Goal: Task Accomplishment & Management: Complete application form

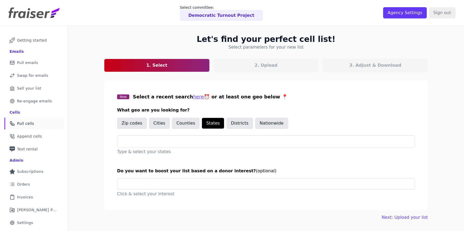
click at [230, 18] on p "Democratic Turnout Project" at bounding box center [222, 15] width 66 height 6
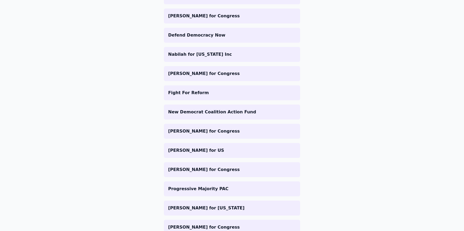
scroll to position [618, 0]
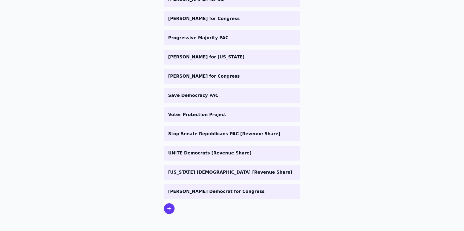
click at [170, 212] on div at bounding box center [169, 208] width 11 height 11
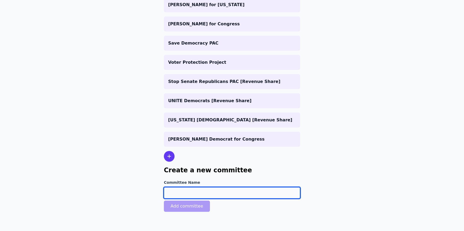
click at [201, 195] on input "Committee Name" at bounding box center [232, 192] width 136 height 11
click at [182, 192] on input "[PERSON_NAME] f" at bounding box center [232, 192] width 136 height 11
click at [210, 194] on input "[PERSON_NAME] f" at bounding box center [232, 192] width 136 height 11
type input "[PERSON_NAME] for Congress"
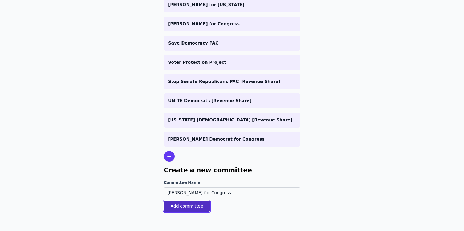
click at [182, 206] on button "Add committee" at bounding box center [187, 205] width 46 height 11
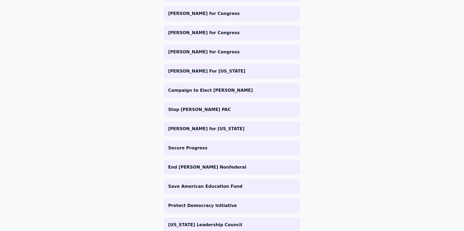
scroll to position [0, 0]
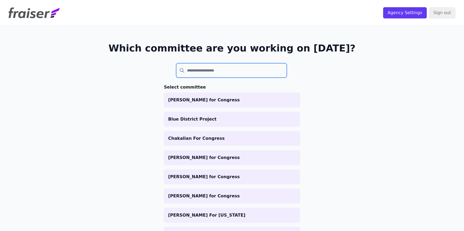
click at [200, 69] on input "search" at bounding box center [231, 70] width 111 height 14
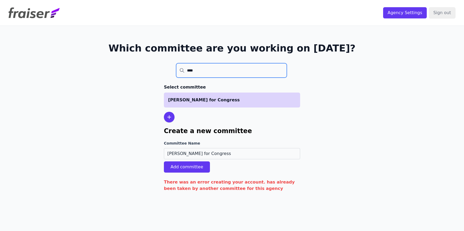
type input "****"
click at [191, 100] on p "[PERSON_NAME] for Congress" at bounding box center [232, 100] width 128 height 6
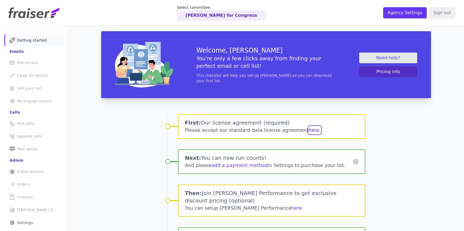
click at [309, 130] on button "here." at bounding box center [315, 129] width 12 height 7
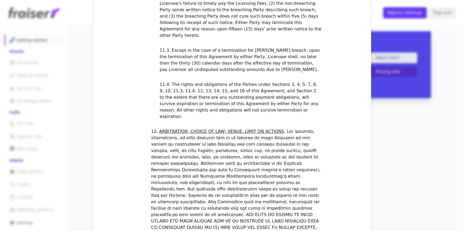
scroll to position [1520, 0]
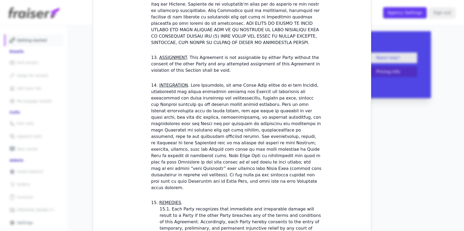
checkbox input "true"
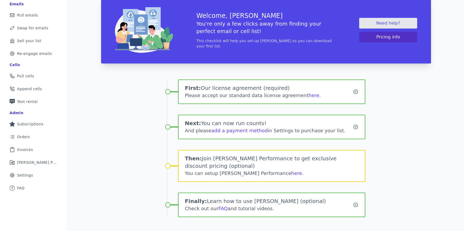
scroll to position [46, 0]
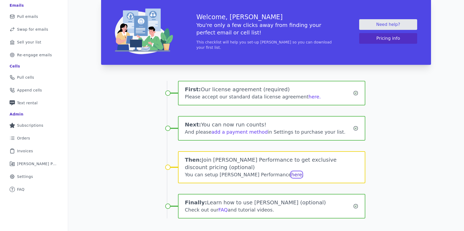
click at [292, 171] on link "here" at bounding box center [297, 174] width 11 height 6
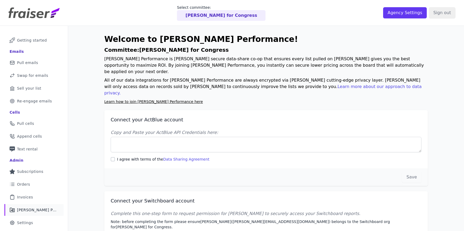
click at [125, 156] on label "I agree with terms of the Data Sharing Agreement" at bounding box center [163, 158] width 92 height 5
click at [115, 157] on input "I agree with terms of the Data Sharing Agreement" at bounding box center [113, 159] width 4 height 4
checkbox input "true"
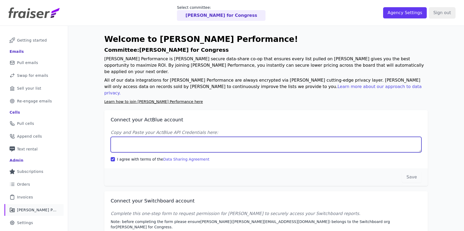
click at [159, 137] on textarea "Copy and Paste your ActBlue API Credentials here:" at bounding box center [266, 144] width 311 height 15
paste textarea "Client UUID: ee10eabd-6844-4c3c-90a3-e46c721eeb97 Client Secret: IgSwbFBqfqWTbU…"
type textarea "Client UUID: ee10eabd-6844-4c3c-90a3-e46c721eeb97 Client Secret: IgSwbFBqfqWTbU…"
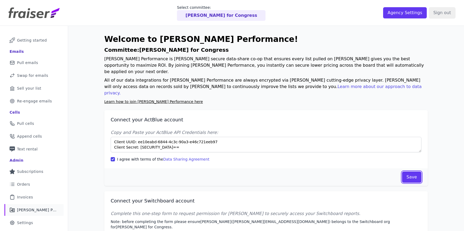
click at [412, 171] on button "Save" at bounding box center [411, 176] width 19 height 11
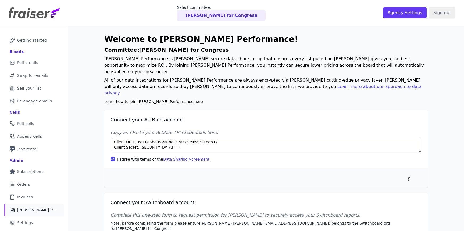
scroll to position [26, 0]
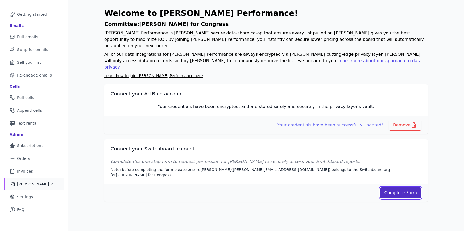
click at [404, 187] on link "Complete Form" at bounding box center [401, 192] width 42 height 11
